Goal: Use online tool/utility: Utilize a website feature to perform a specific function

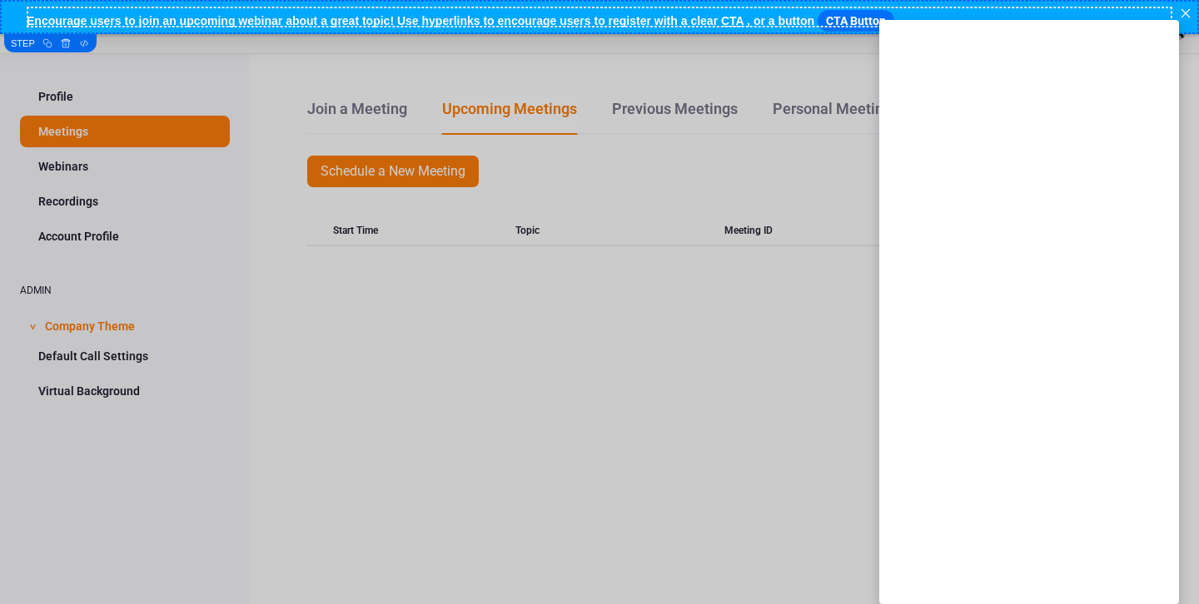
click at [627, 374] on div at bounding box center [599, 302] width 1199 height 604
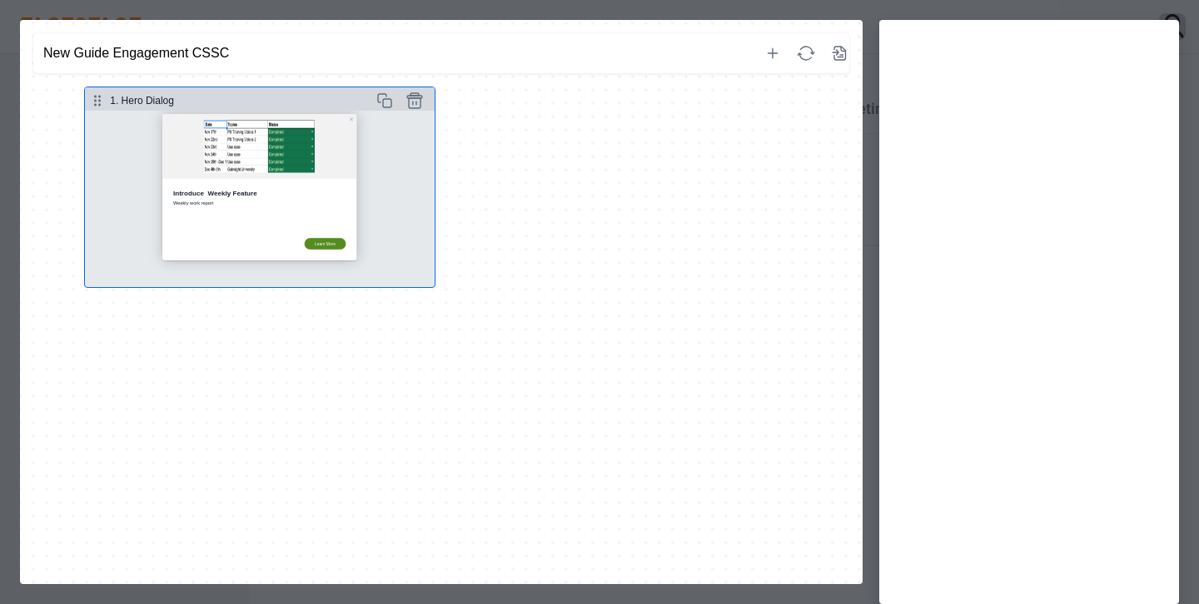
click at [325, 181] on button "Select step" at bounding box center [260, 199] width 350 height 177
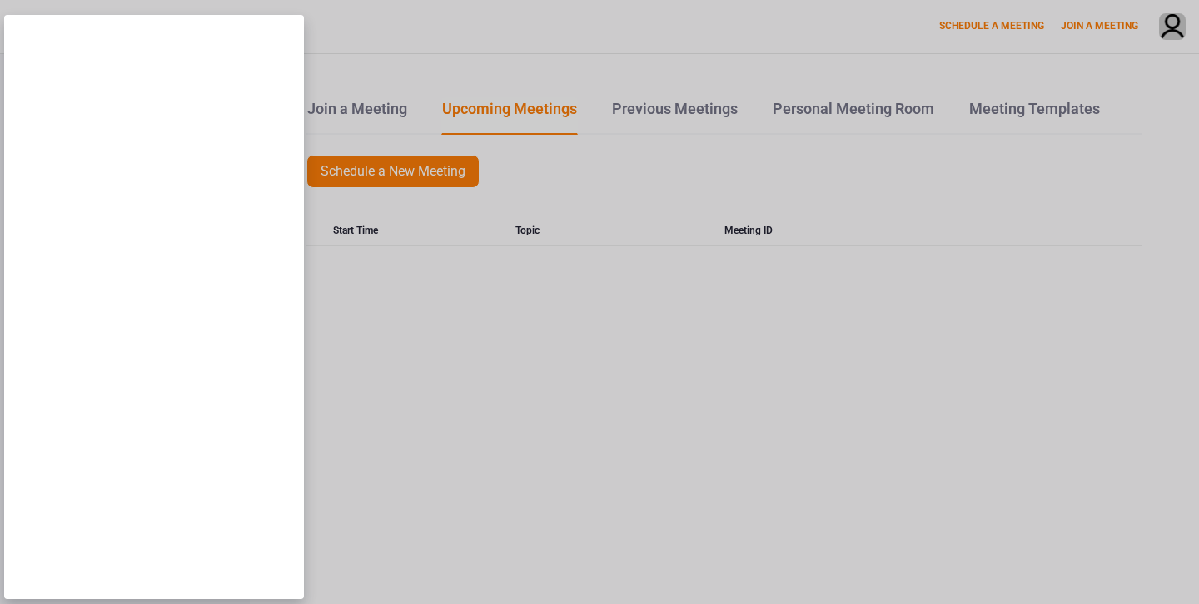
click at [624, 235] on div at bounding box center [599, 302] width 1199 height 604
